Goal: Task Accomplishment & Management: Complete application form

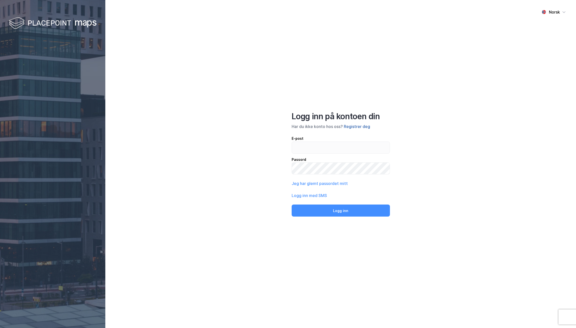
click at [362, 126] on button "Registrer deg" at bounding box center [357, 126] width 26 height 6
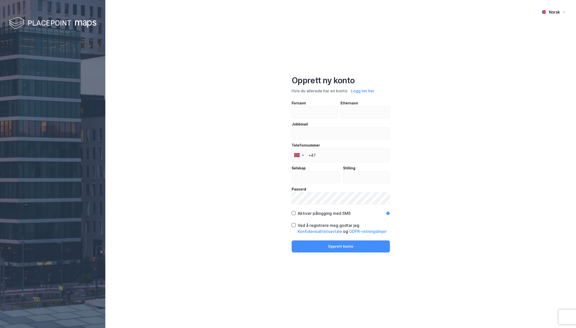
click at [34, 26] on img at bounding box center [53, 23] width 88 height 15
